Goal: Task Accomplishment & Management: Manage account settings

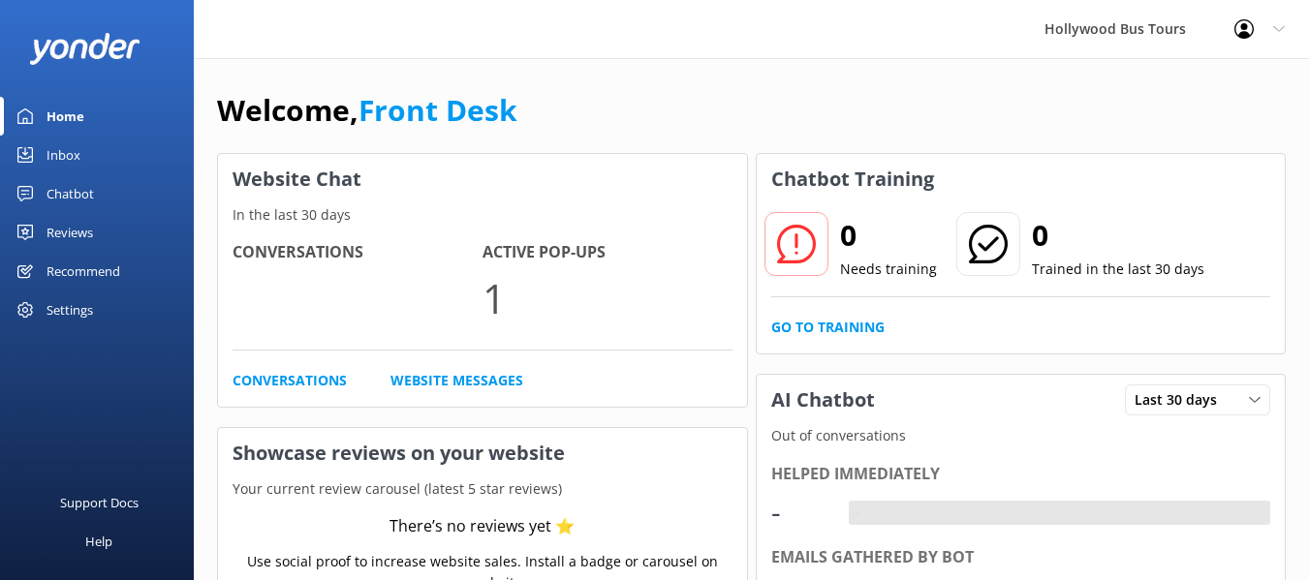
click at [66, 106] on div "Home" at bounding box center [65, 116] width 38 height 39
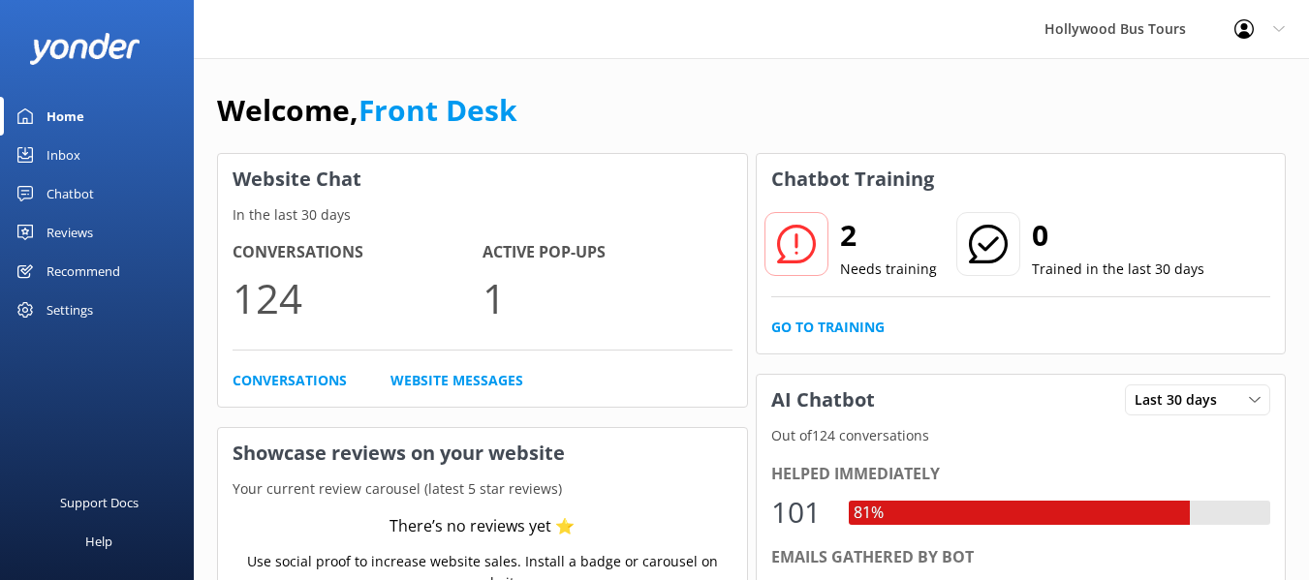
click at [69, 149] on div "Inbox" at bounding box center [63, 155] width 34 height 39
